Goal: Obtain resource: Obtain resource

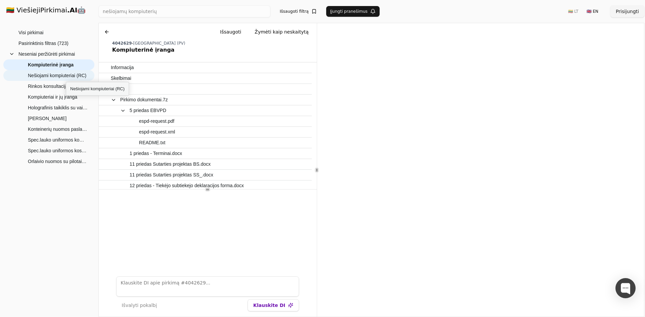
click at [66, 76] on span "Nešiojami kompiuteriai (RC)" at bounding box center [57, 76] width 58 height 10
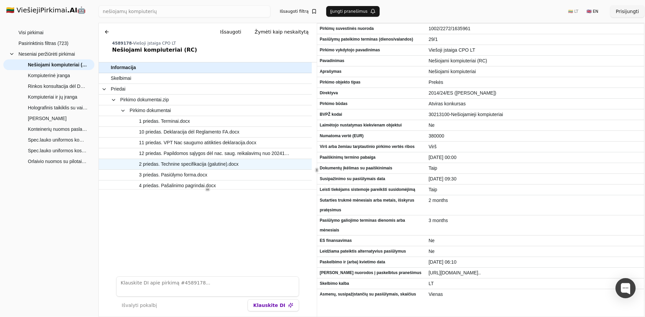
click at [201, 162] on span "2 priedas. Technine specifikacija (galutine).docx" at bounding box center [188, 165] width 99 height 10
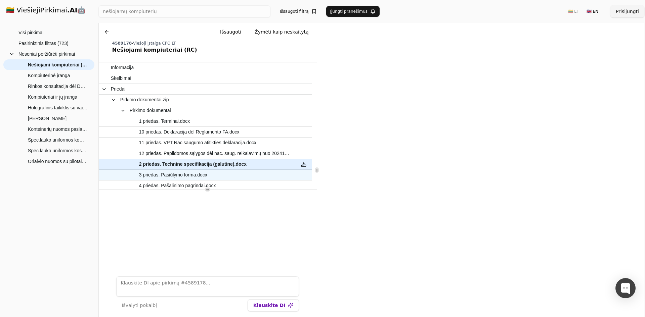
click at [167, 175] on span "3 priedas. Pasiūlymo forma.docx" at bounding box center [173, 175] width 68 height 10
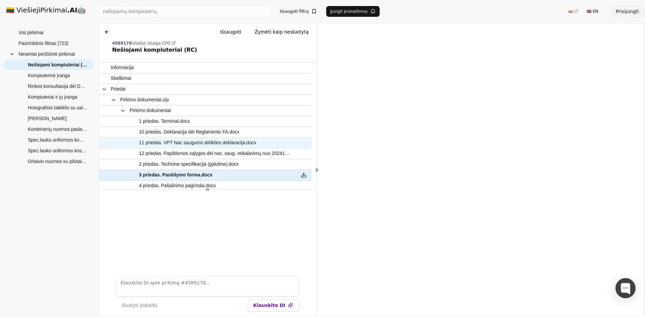
click at [208, 143] on span "11 priedas. VPT Nac saugumo atitikties deklaracija.docx" at bounding box center [197, 143] width 117 height 10
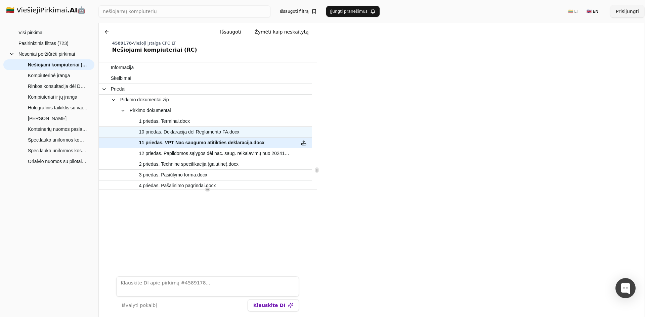
click at [191, 131] on span "10 priedas. Deklaracija dėl Reglamento FA.docx" at bounding box center [189, 132] width 100 height 10
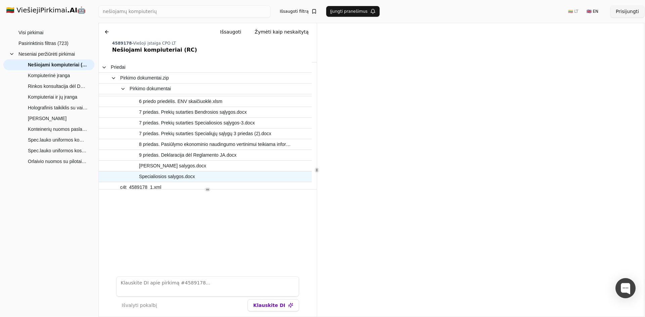
scroll to position [131, 0]
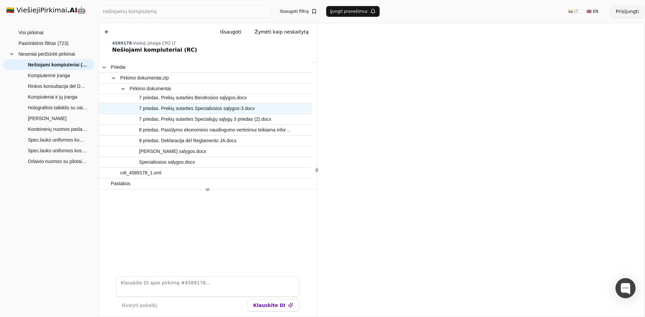
click at [173, 106] on span "7 priedas. Prekių sutarties Specialiosios sąlygos-3.docx" at bounding box center [197, 109] width 116 height 10
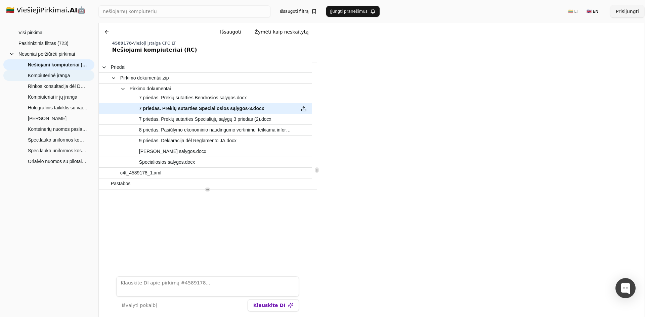
click at [39, 74] on span "Kompiuterinė įranga" at bounding box center [49, 76] width 42 height 10
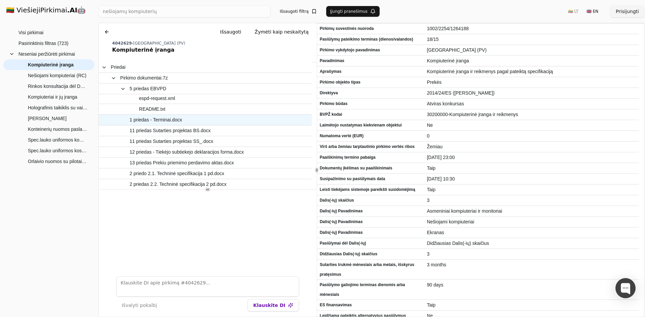
scroll to position [101, 0]
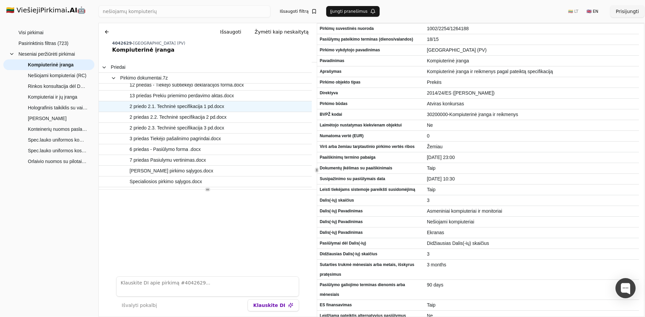
click at [169, 105] on span "2 priedo 2.1. Techninė specifikacija 1 pd.docx" at bounding box center [177, 107] width 94 height 10
